Goal: Task Accomplishment & Management: Complete application form

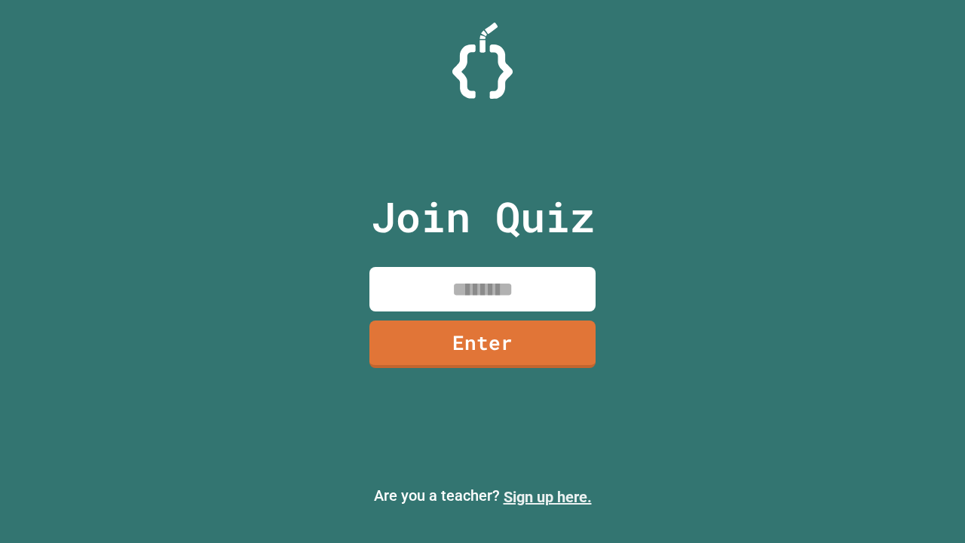
click at [548, 497] on link "Sign up here." at bounding box center [548, 497] width 88 height 18
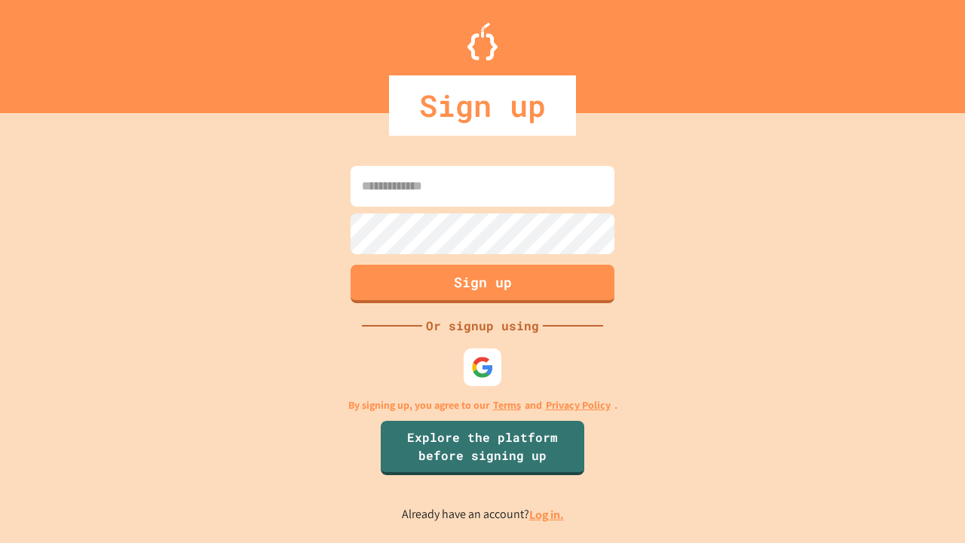
click at [548, 514] on link "Log in." at bounding box center [546, 515] width 35 height 16
